Goal: Task Accomplishment & Management: Use online tool/utility

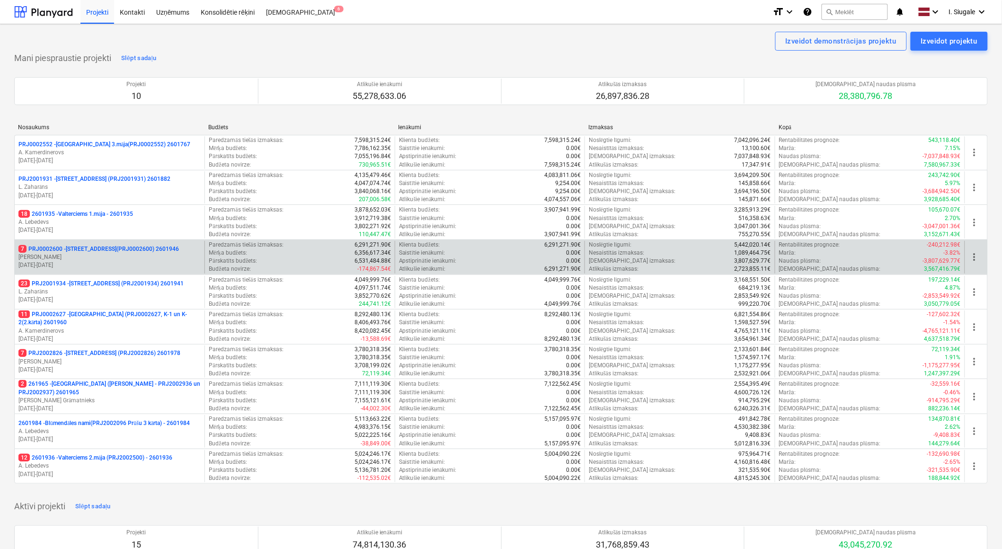
click at [116, 257] on p "[PERSON_NAME]" at bounding box center [109, 257] width 182 height 8
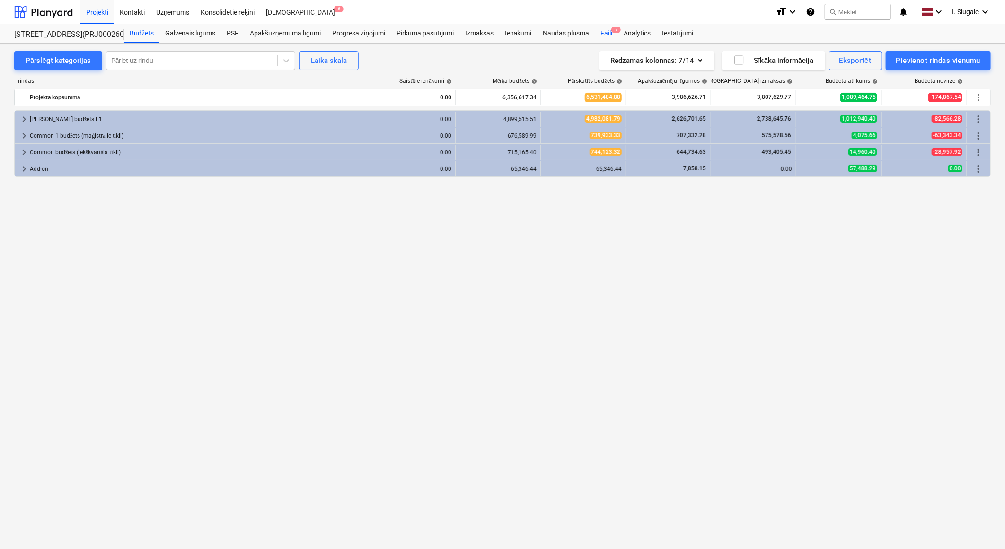
click at [610, 33] on div "Faili 7" at bounding box center [606, 33] width 23 height 19
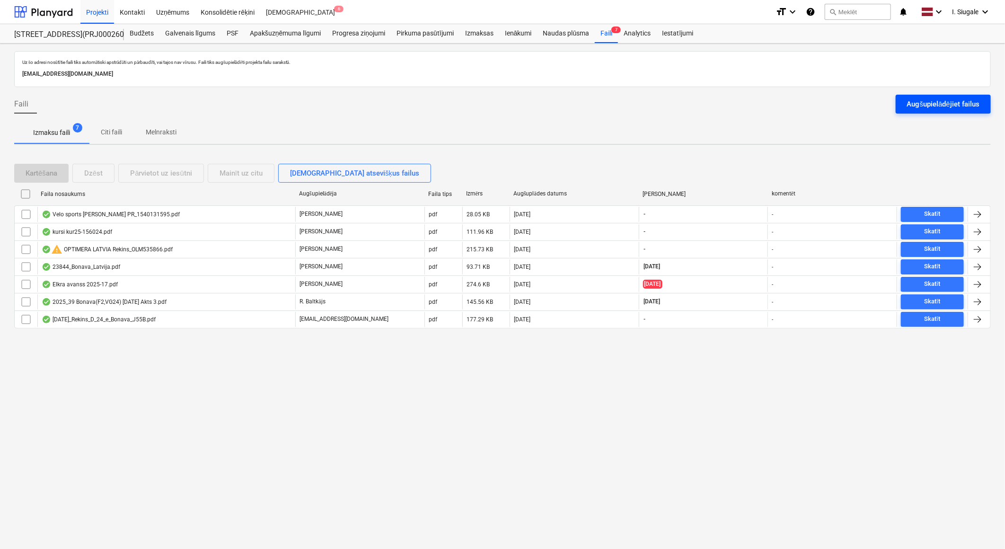
click at [956, 101] on div "Augšupielādējiet failus" at bounding box center [943, 104] width 72 height 12
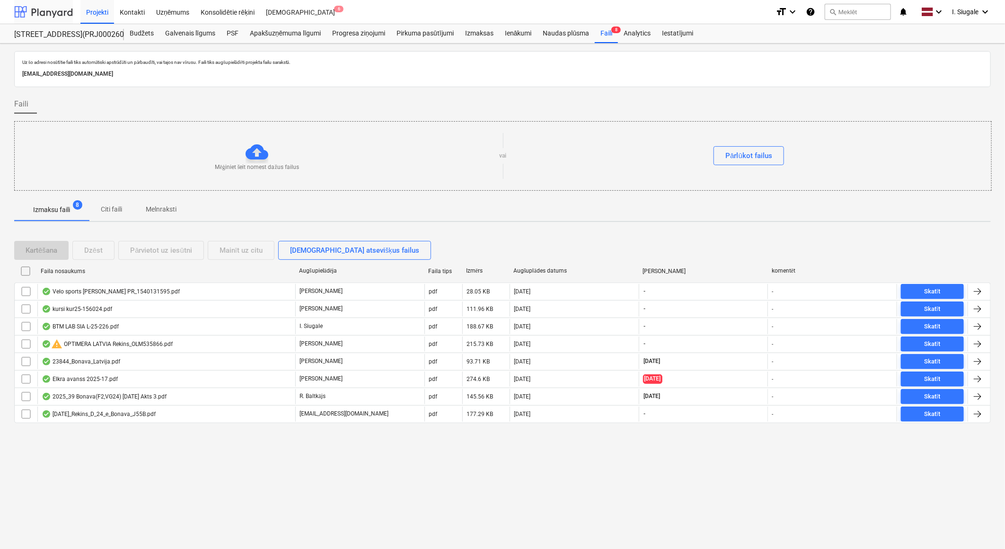
click at [43, 14] on div at bounding box center [43, 12] width 59 height 24
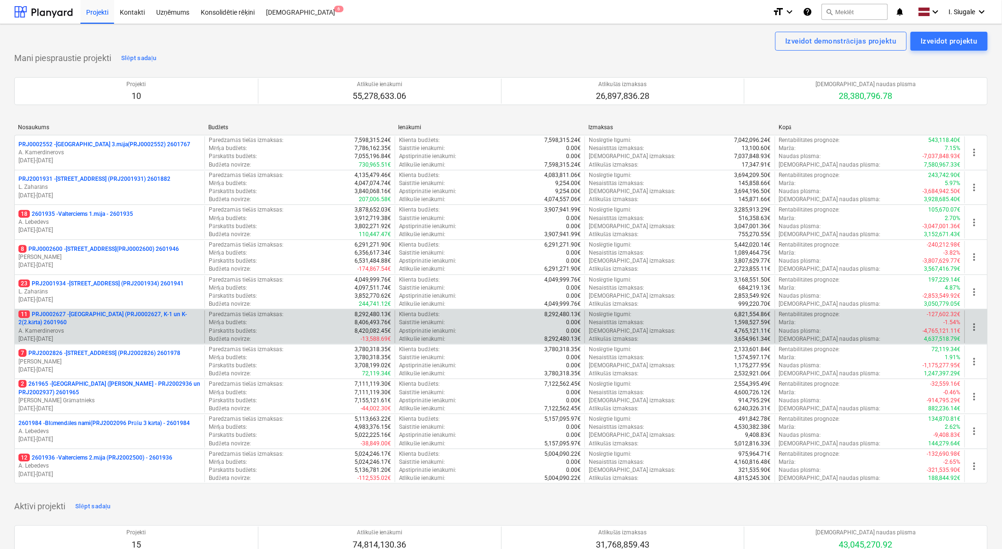
click at [98, 324] on p "11 PRJ0002627 - [GEOGRAPHIC_DATA] (PRJ0002627, K-1 un K-2(2.kārta) 2601960" at bounding box center [109, 318] width 182 height 16
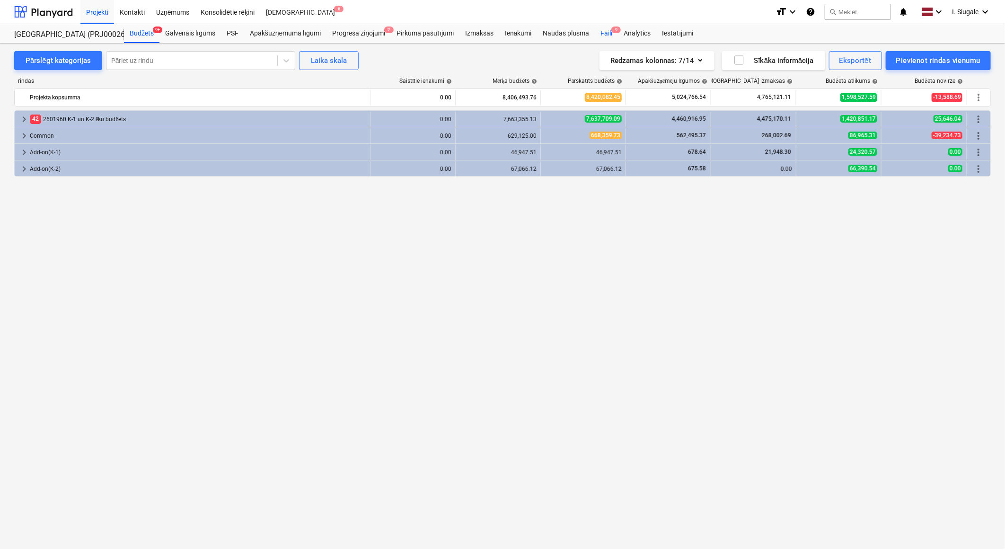
click at [607, 33] on div "Faili 9" at bounding box center [606, 33] width 23 height 19
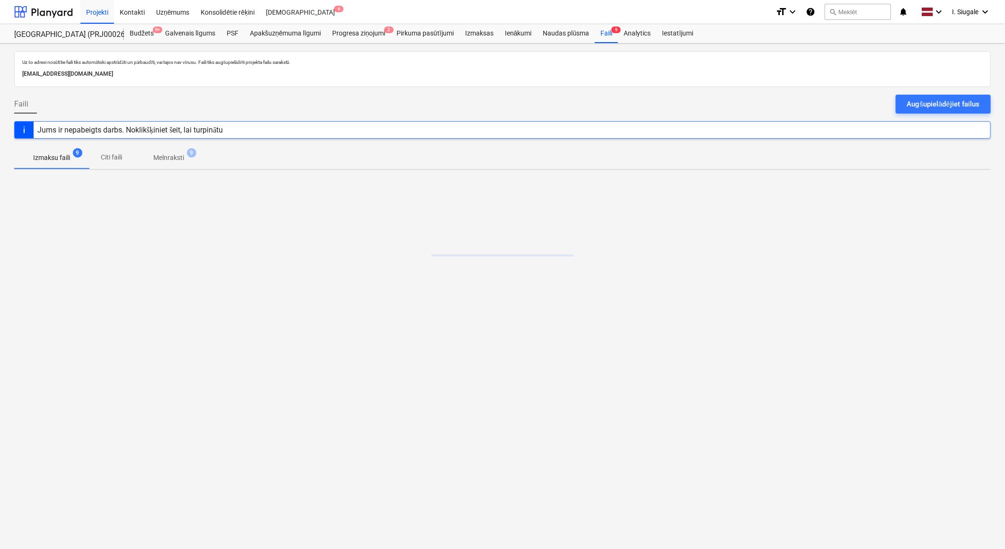
click at [940, 100] on div "Augšupielādējiet failus" at bounding box center [943, 104] width 72 height 12
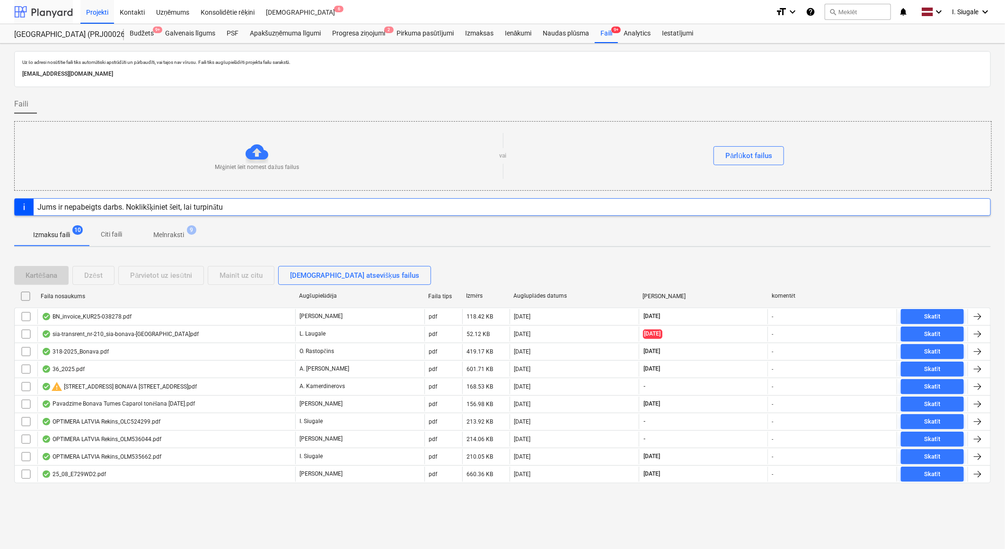
click at [53, 11] on div at bounding box center [43, 12] width 59 height 24
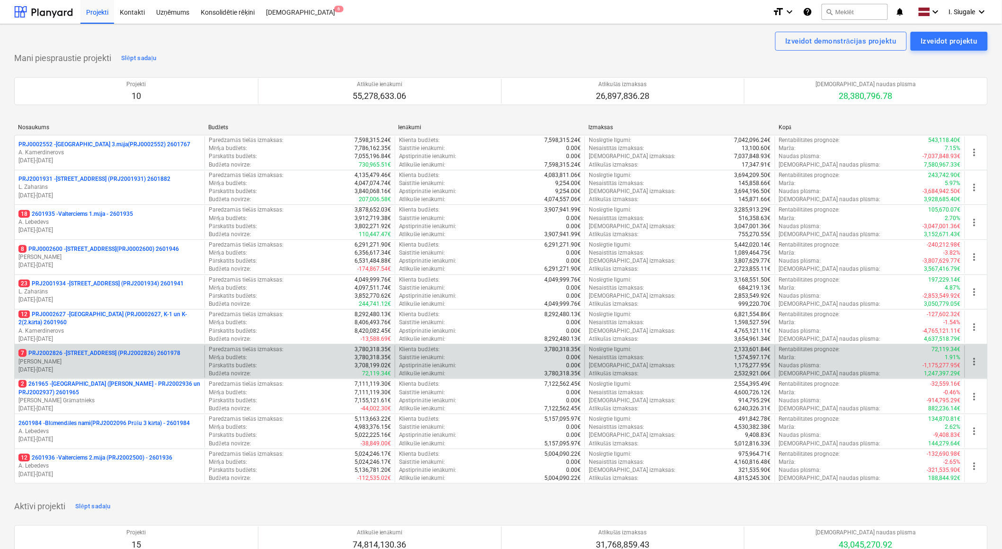
click at [103, 358] on p "[PERSON_NAME]" at bounding box center [109, 362] width 182 height 8
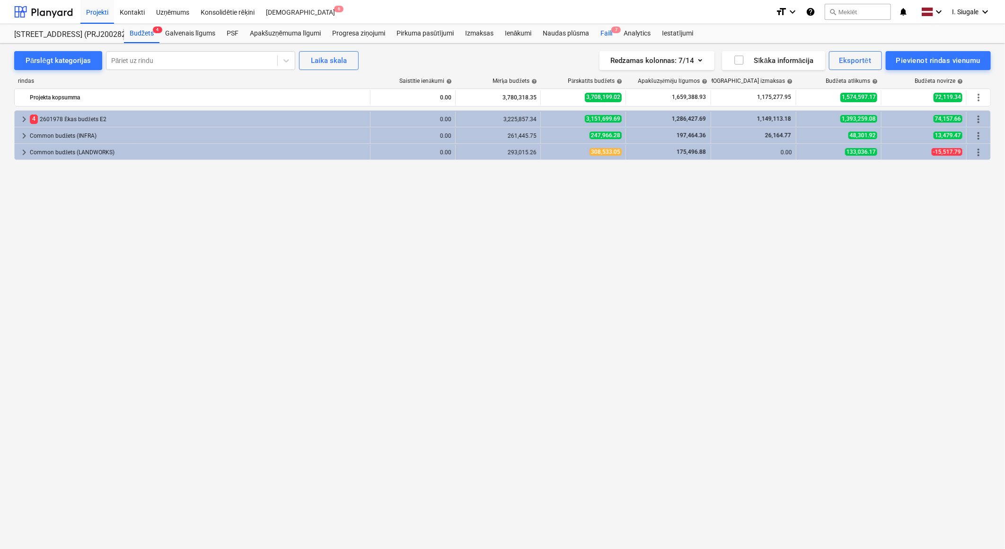
click at [611, 31] on span "7" at bounding box center [615, 30] width 9 height 7
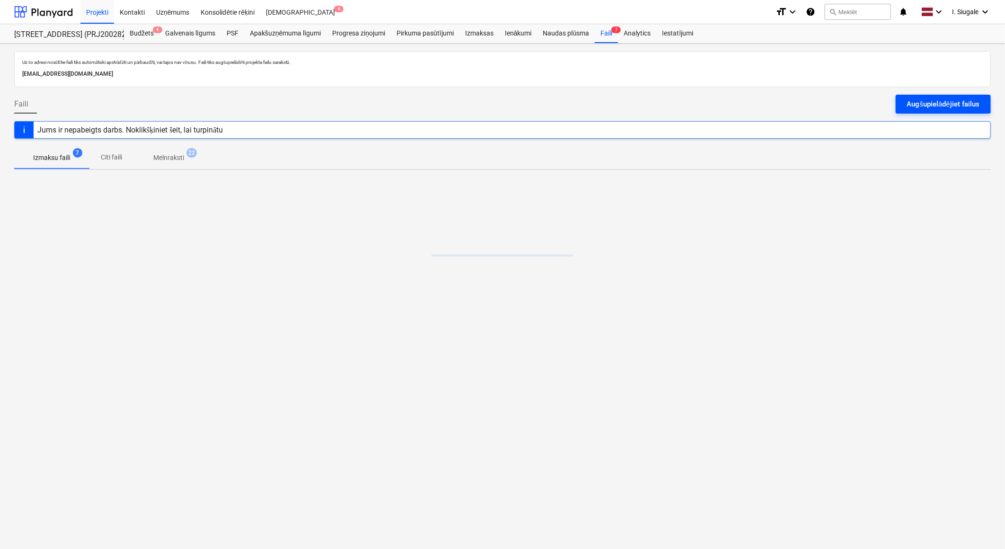
click at [929, 105] on div "Augšupielādējiet failus" at bounding box center [943, 104] width 72 height 12
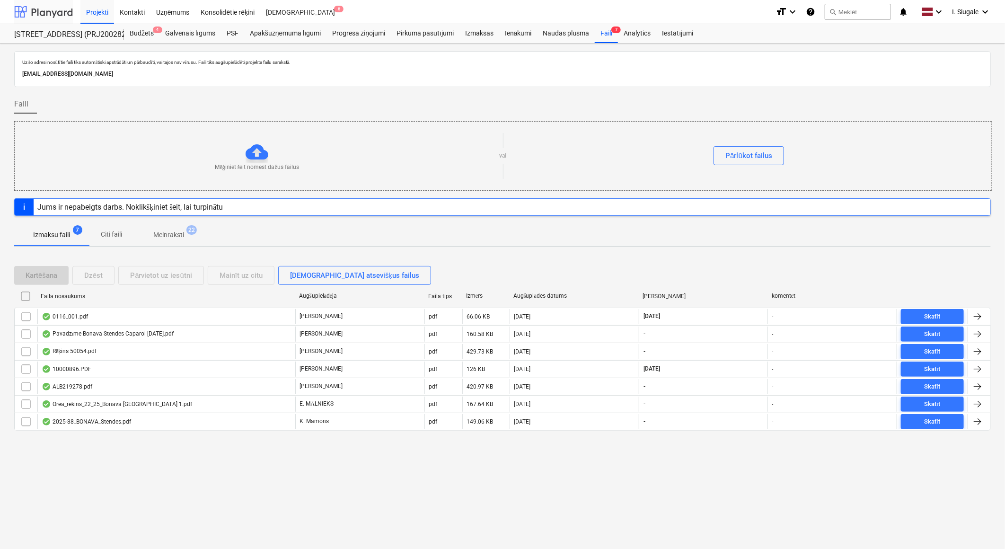
click at [53, 11] on div at bounding box center [43, 12] width 59 height 24
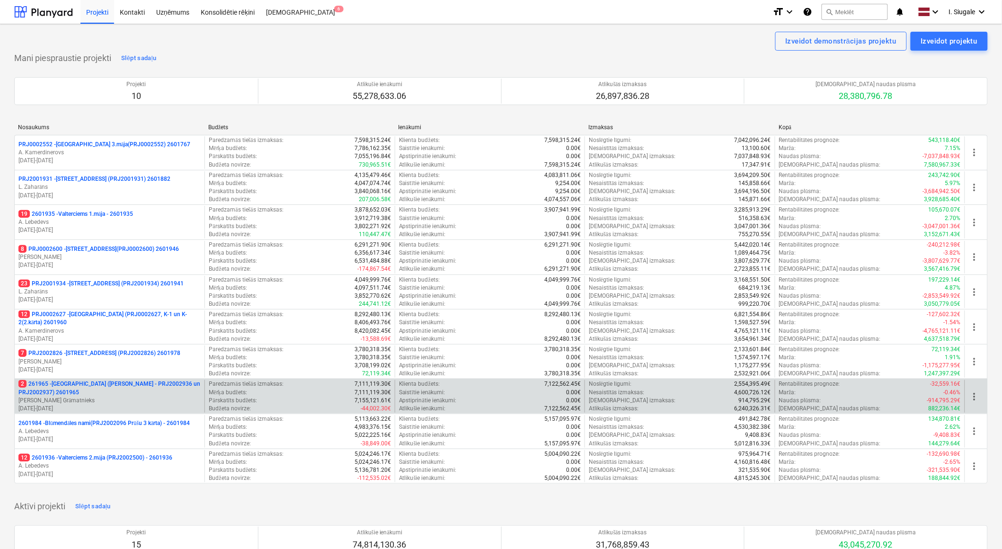
click at [110, 394] on p "2 261965 - [GEOGRAPHIC_DATA] ([PERSON_NAME] - PRJ2002936 un PRJ2002937) 2601965" at bounding box center [109, 388] width 182 height 16
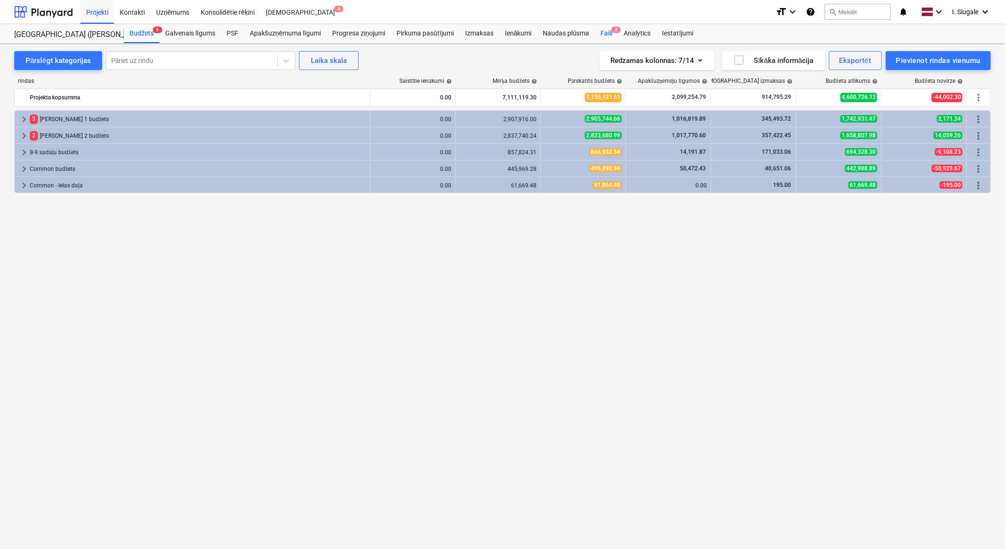
click at [610, 28] on div "Faili 2" at bounding box center [606, 33] width 23 height 19
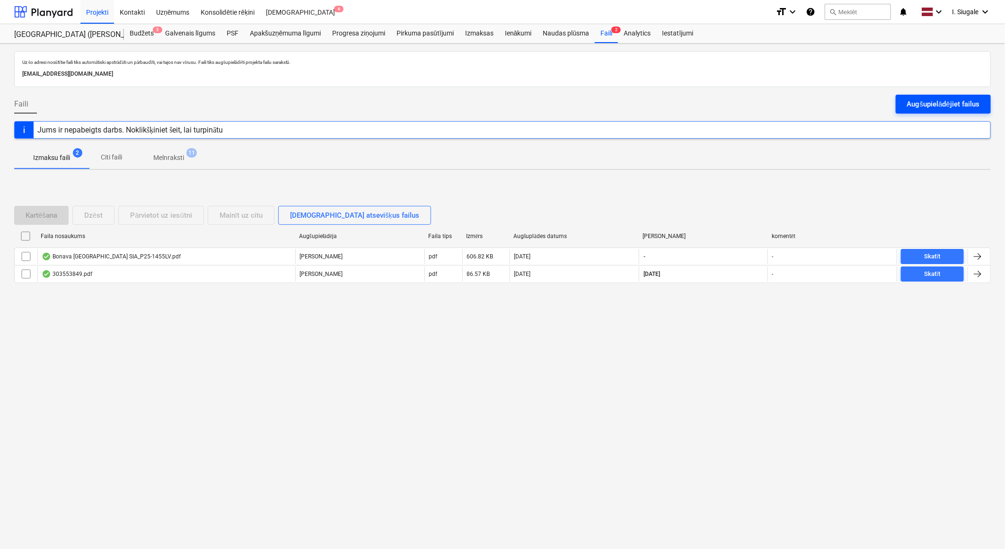
click at [935, 102] on div "Augšupielādējiet failus" at bounding box center [943, 104] width 72 height 12
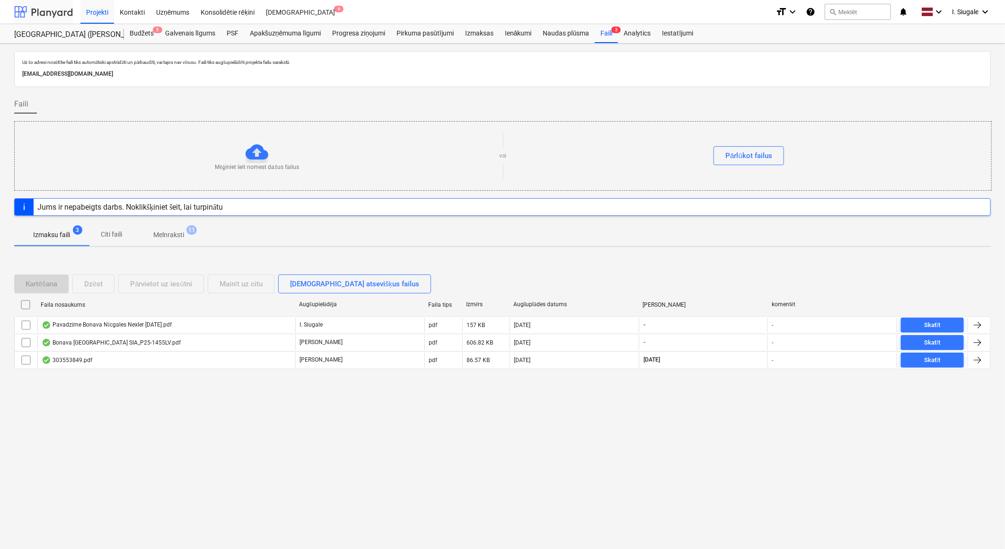
click at [49, 6] on div at bounding box center [43, 12] width 59 height 24
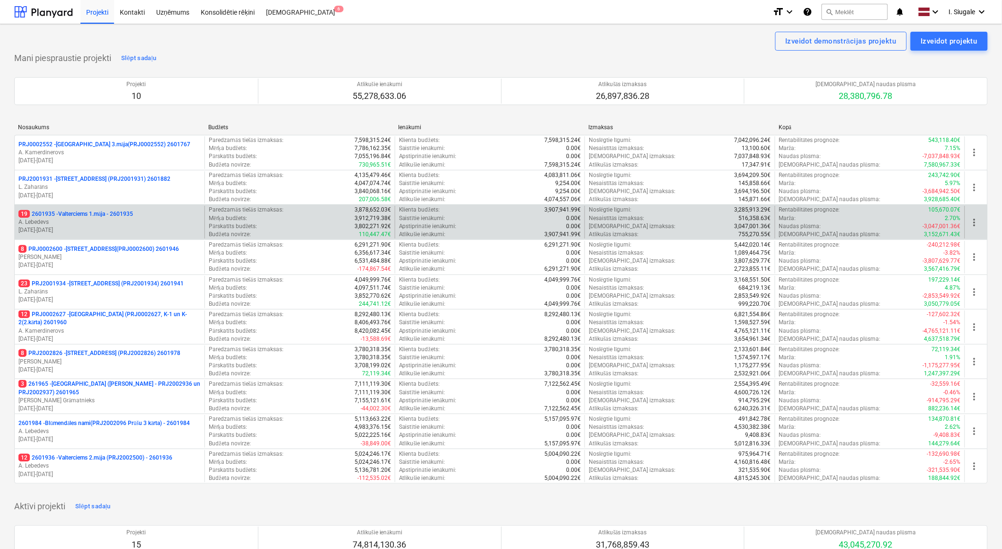
click at [120, 214] on p "19 2601935 - Valterciems 1.māja - 2601935" at bounding box center [75, 214] width 115 height 8
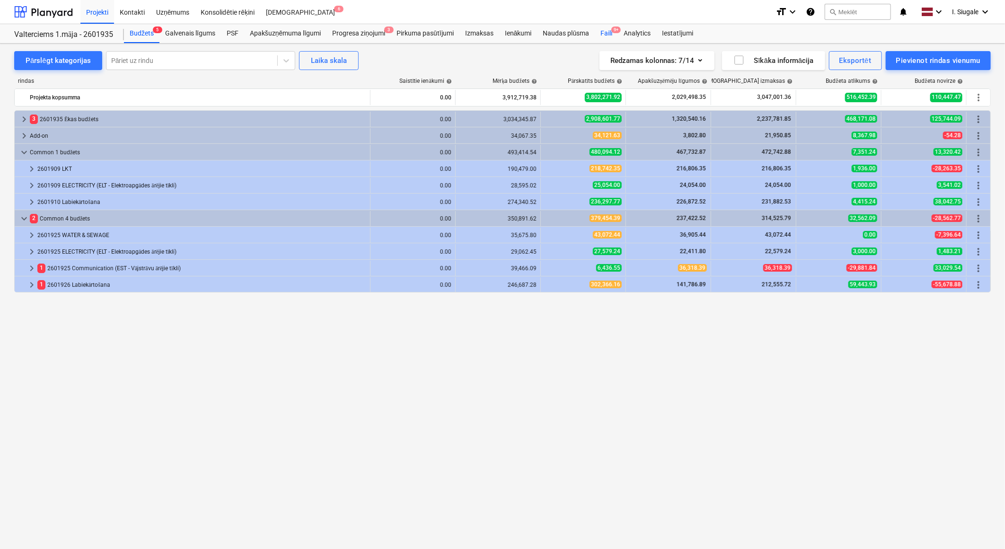
click at [609, 34] on div "Faili 9+" at bounding box center [606, 33] width 23 height 19
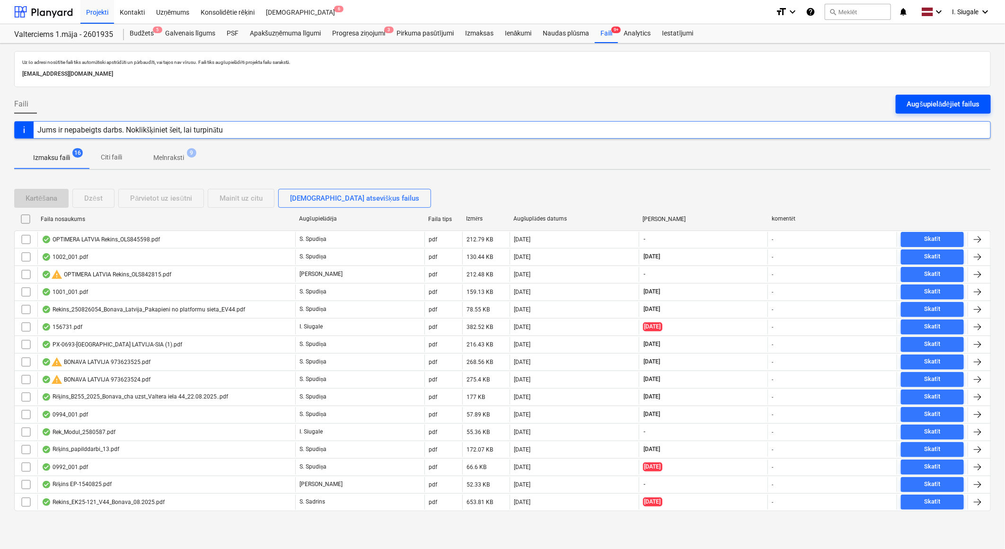
click at [919, 102] on div "Augšupielādējiet failus" at bounding box center [943, 104] width 72 height 12
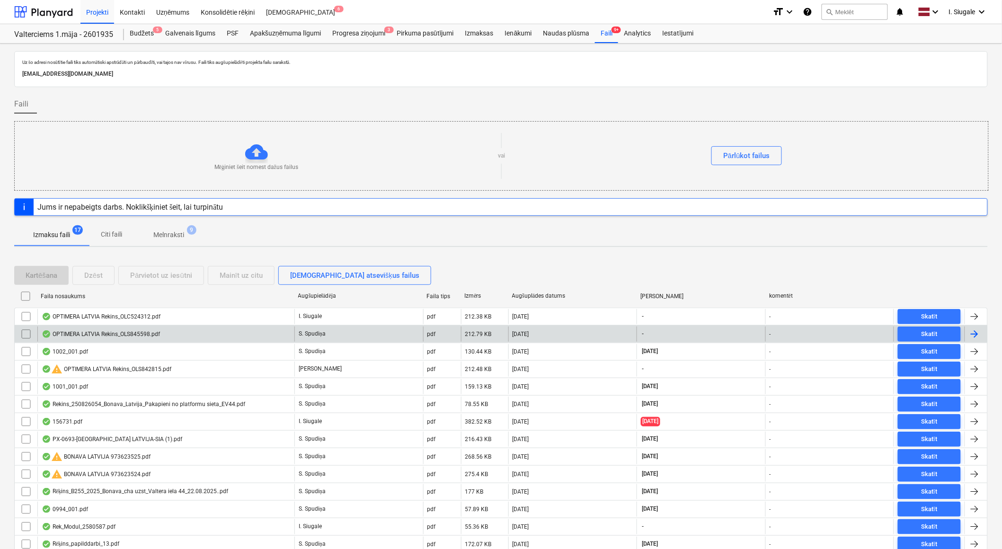
click at [143, 334] on div "OPTIMERA LATVIA Rekins_OLS845598.pdf" at bounding box center [101, 334] width 118 height 8
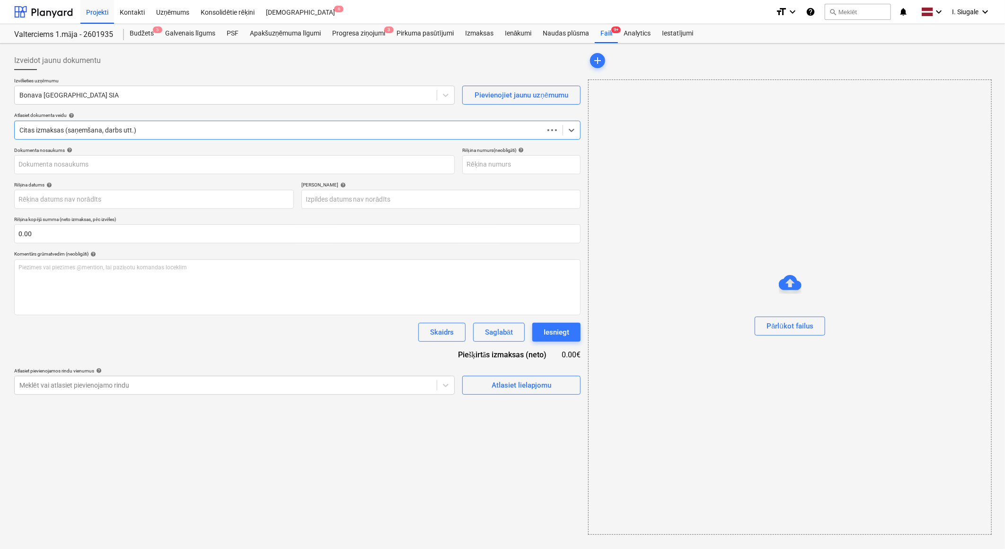
type input "OLS845598"
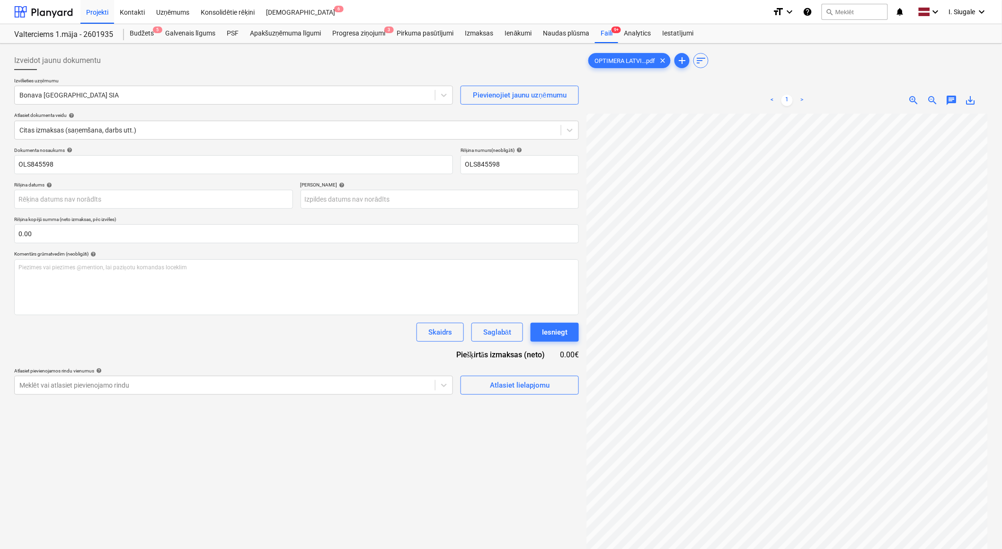
scroll to position [9, 97]
click at [49, 17] on div at bounding box center [43, 12] width 59 height 24
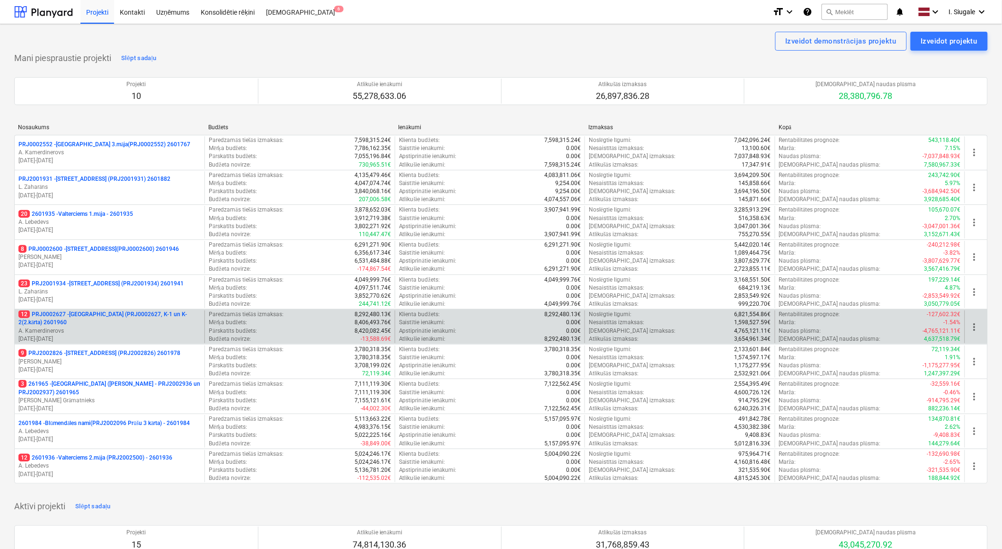
click at [102, 332] on p "A. Kamerdinerovs" at bounding box center [109, 331] width 182 height 8
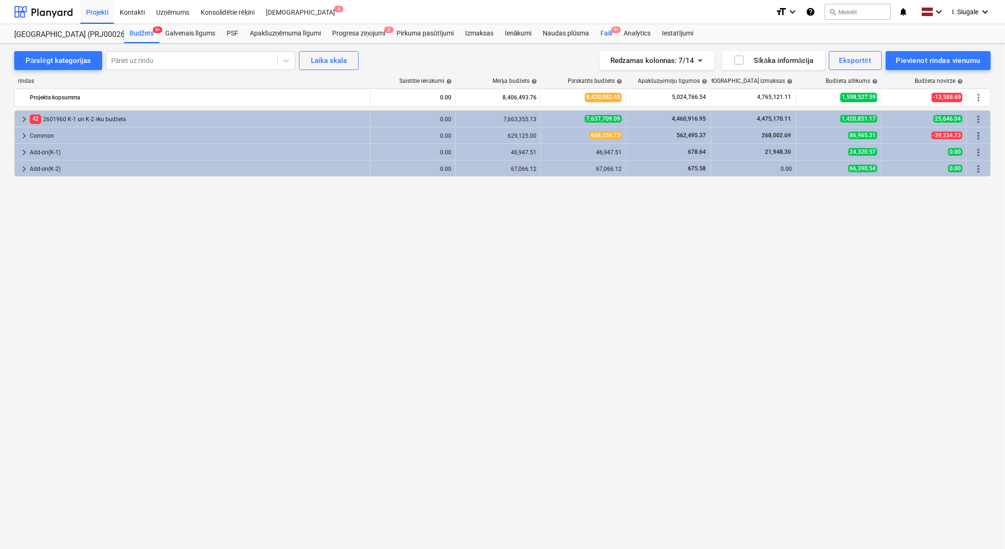
click at [611, 32] on div "Faili 9+" at bounding box center [606, 33] width 23 height 19
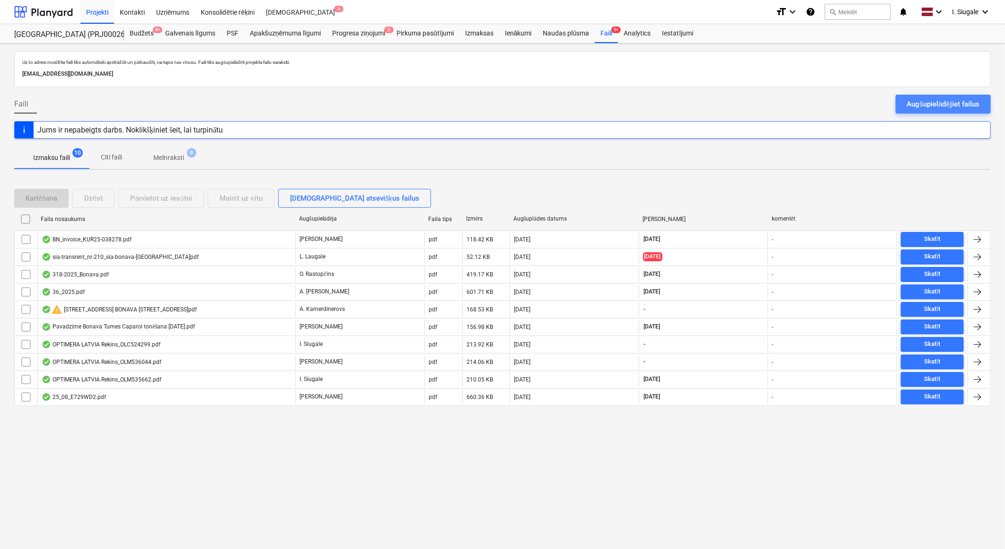
click at [931, 105] on div "Augšupielādējiet failus" at bounding box center [943, 104] width 72 height 12
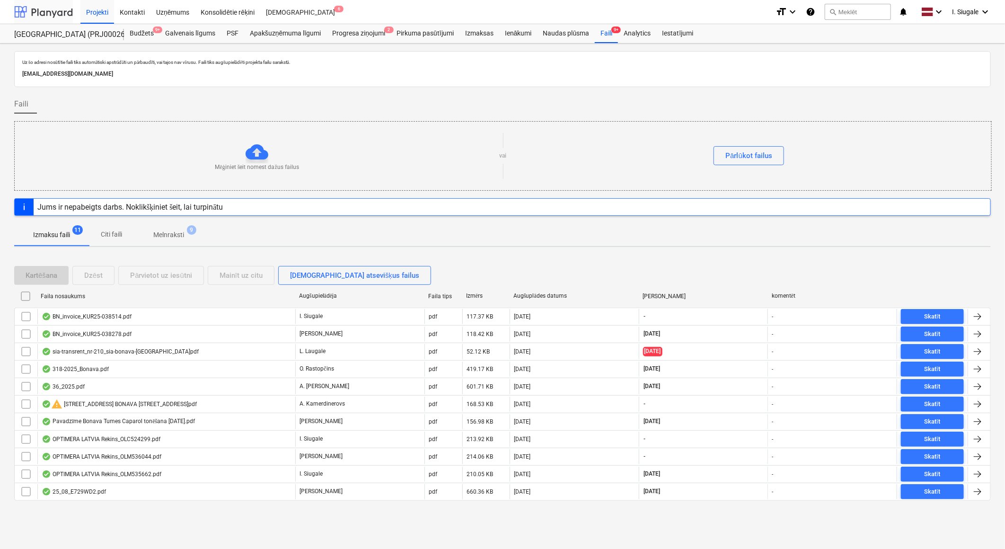
click at [57, 12] on div at bounding box center [43, 12] width 59 height 24
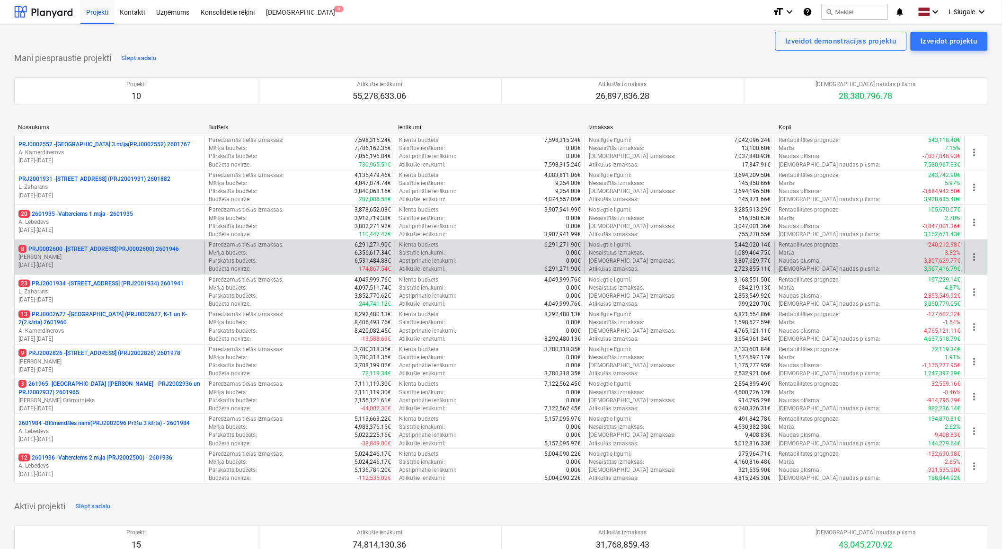
click at [94, 255] on p "[PERSON_NAME]" at bounding box center [109, 257] width 182 height 8
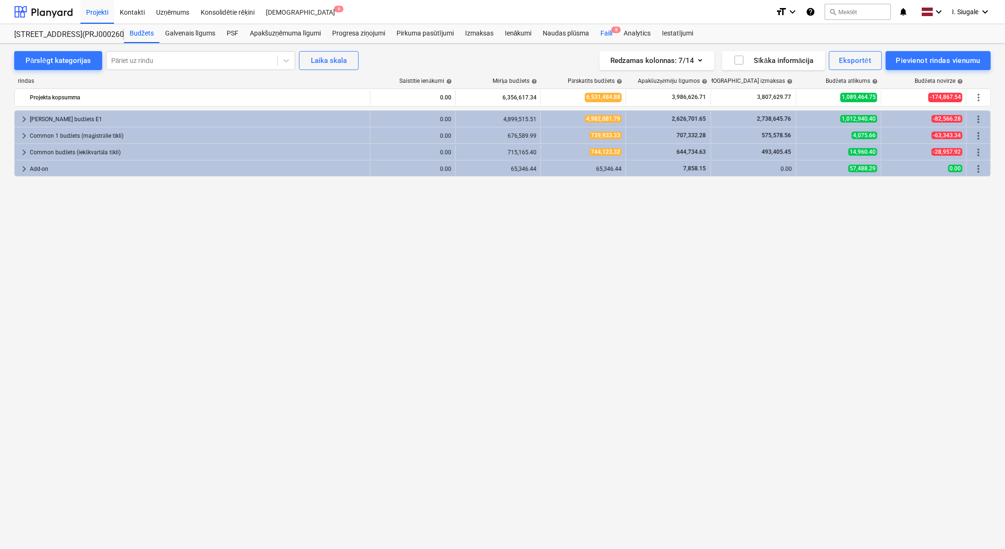
click at [602, 30] on div "Faili 8" at bounding box center [606, 33] width 23 height 19
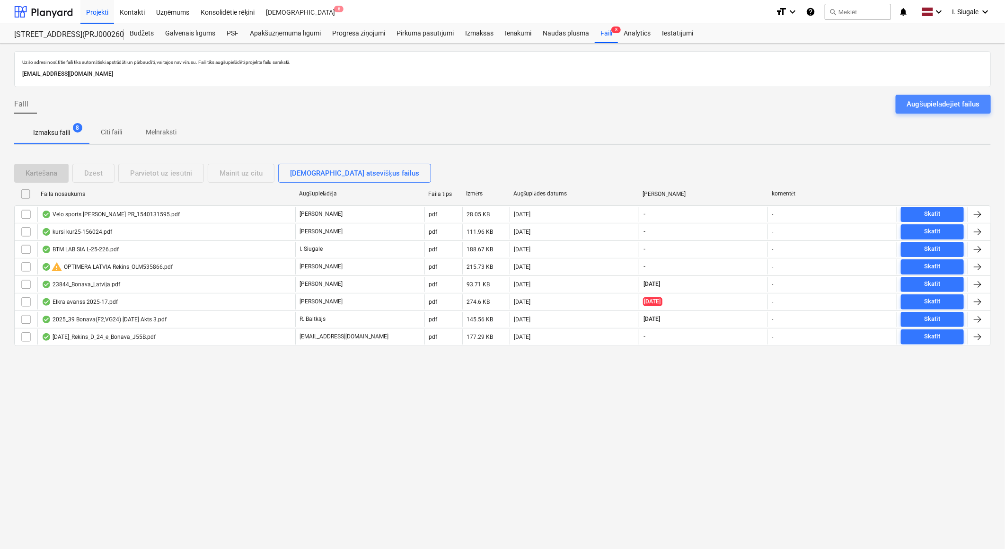
click at [946, 105] on div "Augšupielādējiet failus" at bounding box center [943, 104] width 72 height 12
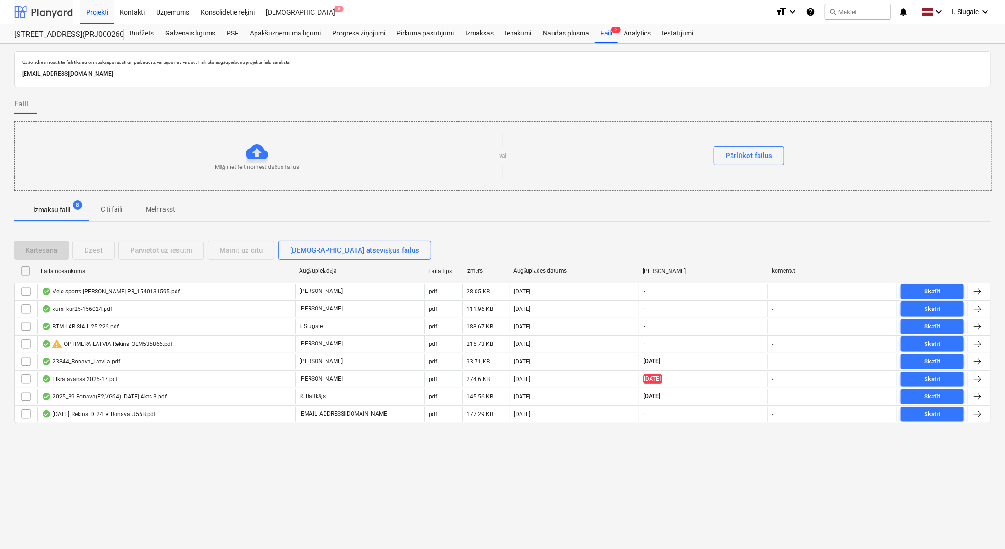
click at [53, 9] on div at bounding box center [43, 12] width 59 height 24
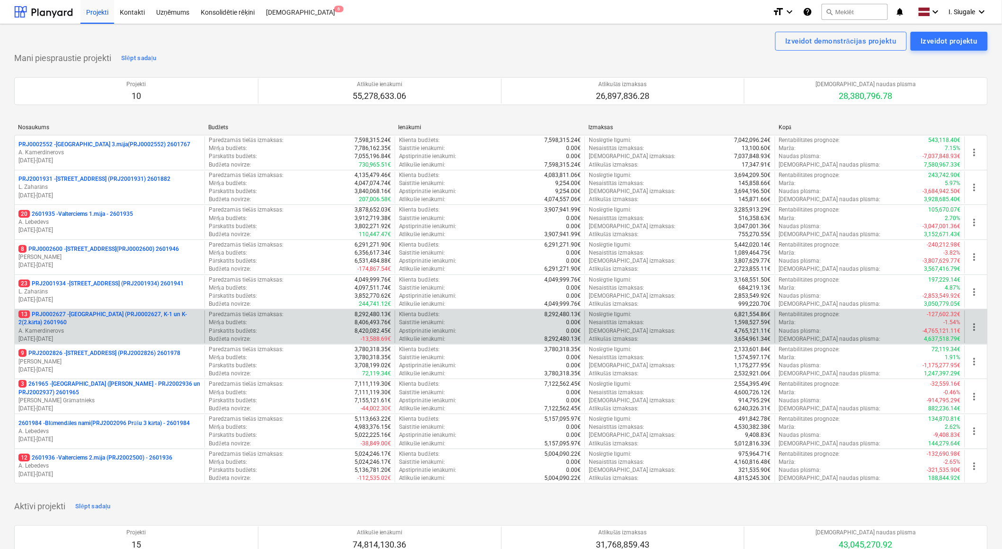
click at [111, 323] on p "13 PRJ0002627 - [GEOGRAPHIC_DATA] (PRJ0002627, K-1 un K-2(2.kārta) 2601960" at bounding box center [109, 318] width 182 height 16
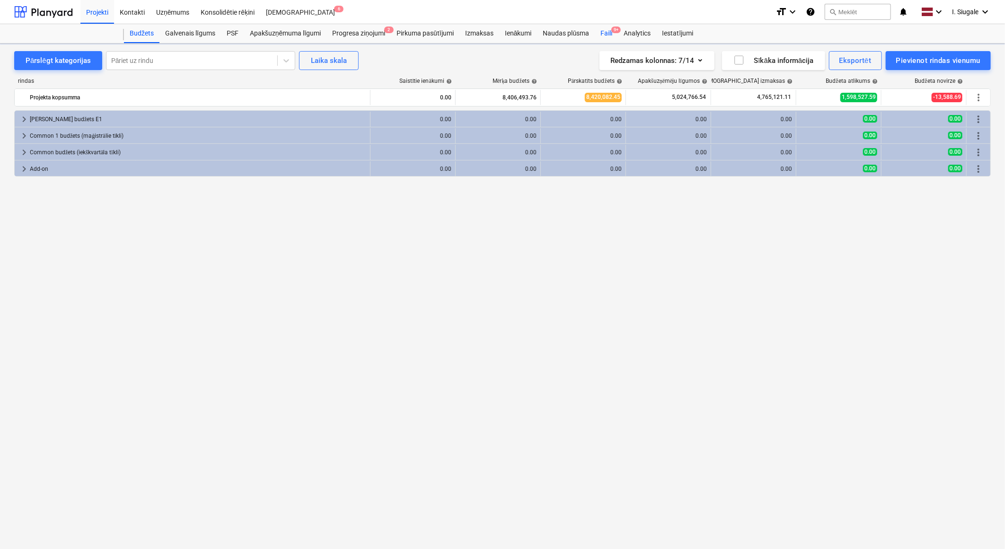
click at [608, 32] on div "Faili 9+" at bounding box center [606, 33] width 23 height 19
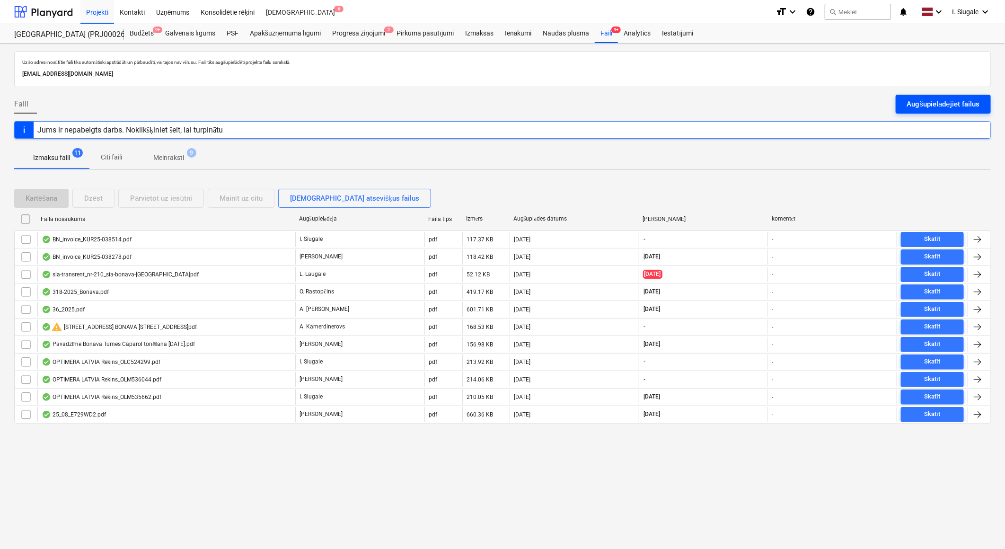
click at [941, 102] on div "Augšupielādējiet failus" at bounding box center [943, 104] width 72 height 12
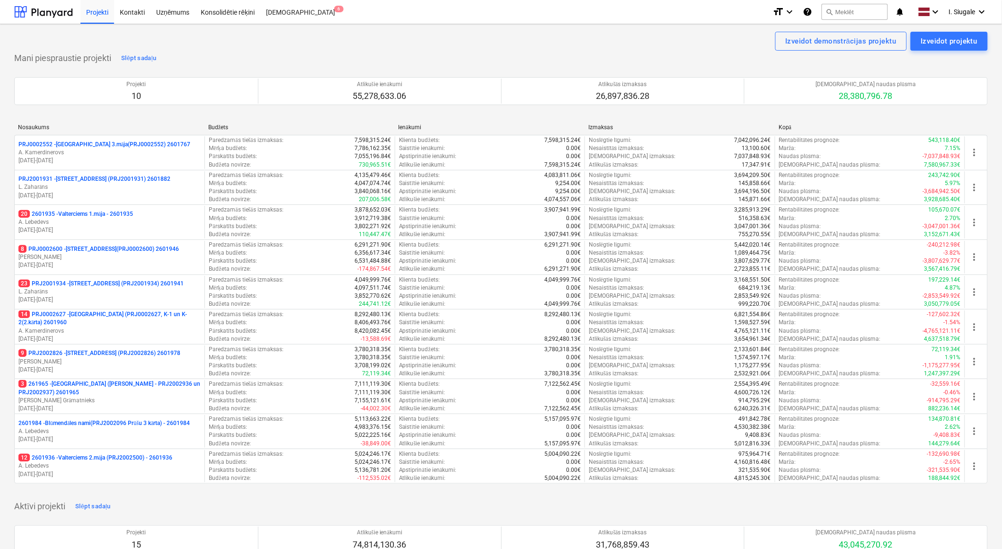
click at [470, 39] on div "Izveidot demonstrācijas projektu Izveidot projektu" at bounding box center [501, 41] width 974 height 19
